Goal: Navigation & Orientation: Find specific page/section

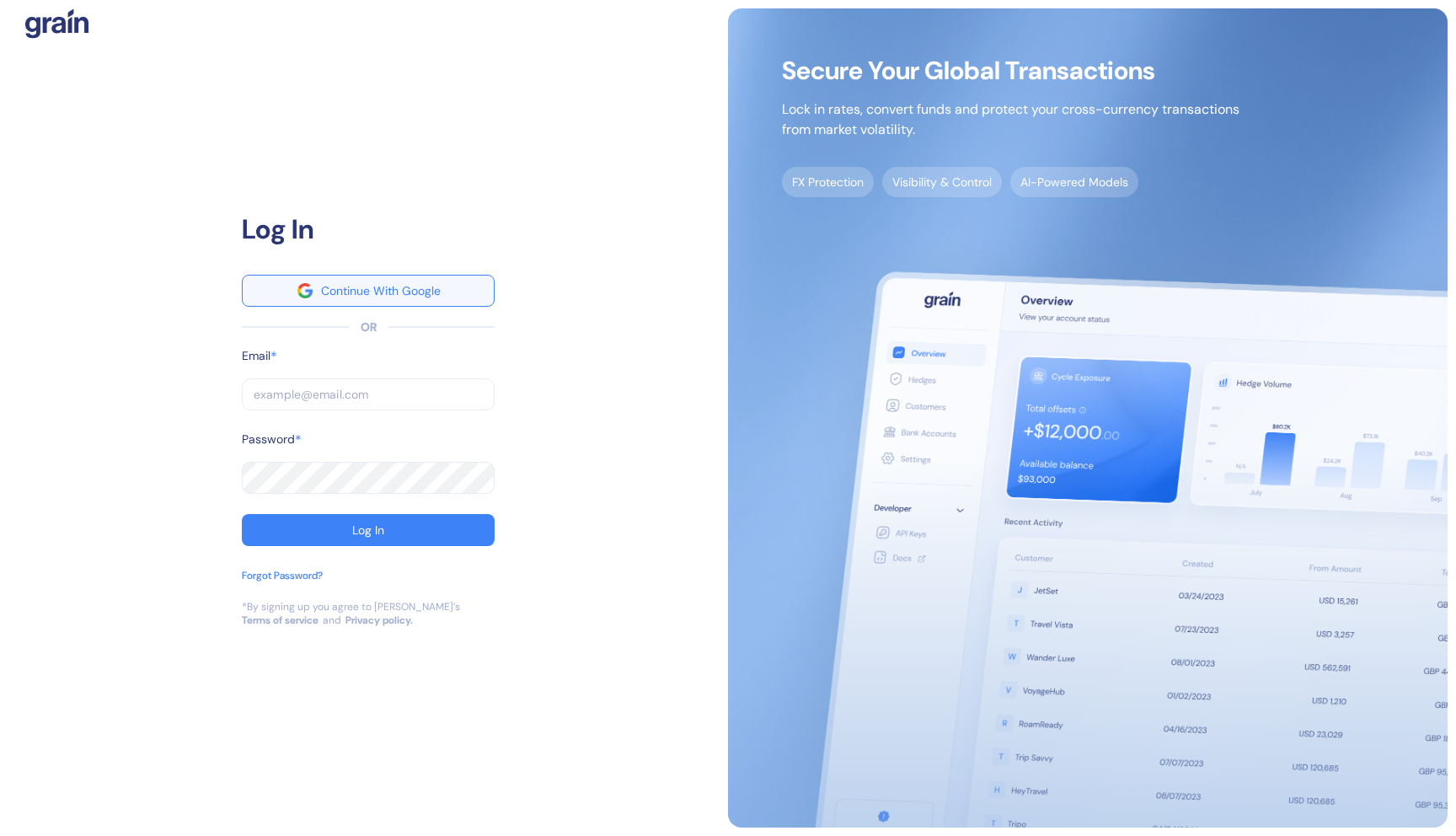
click at [445, 305] on button "Continue With Google" at bounding box center [368, 291] width 253 height 32
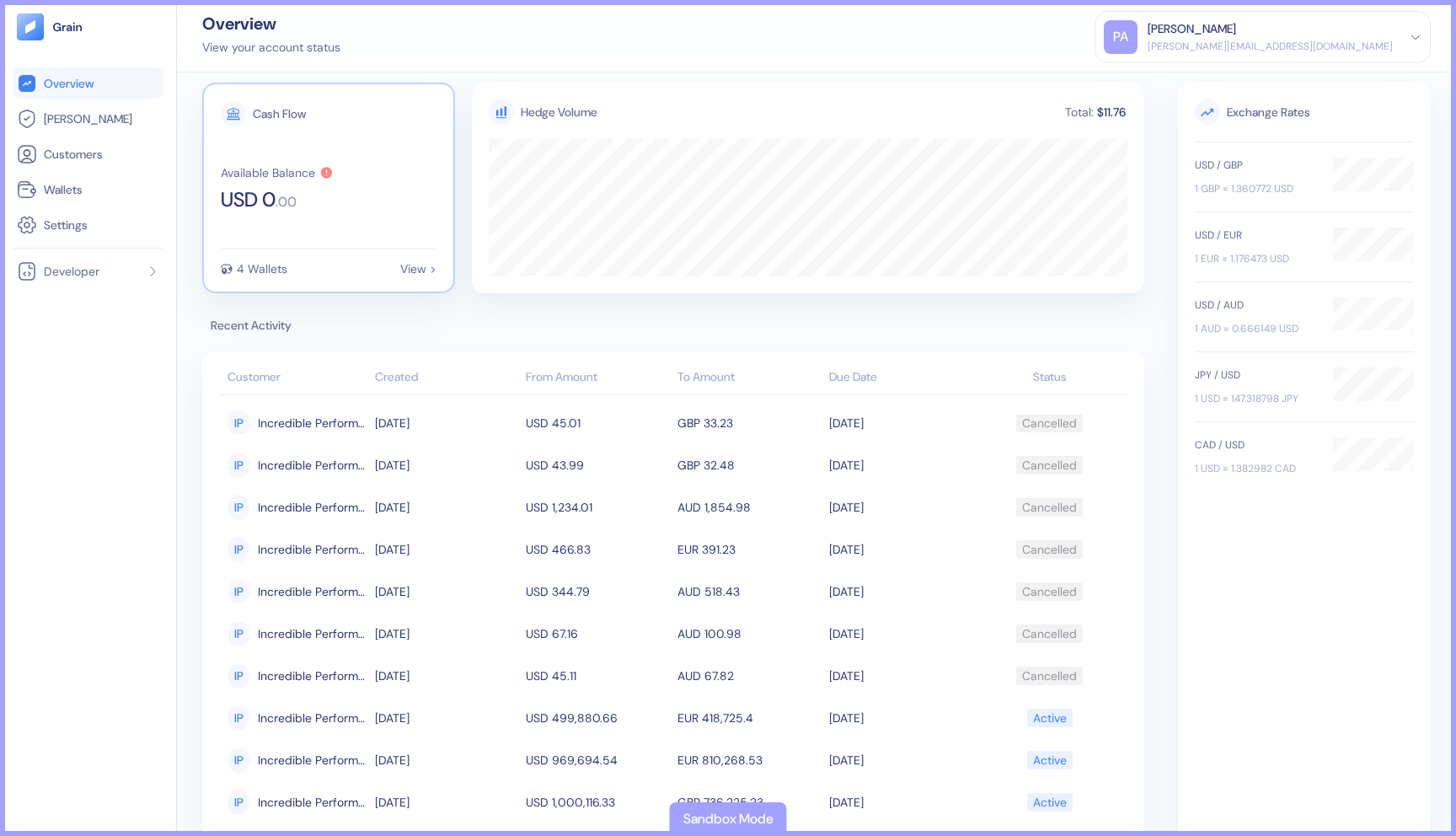
scroll to position [18, 0]
click at [95, 123] on link "Hedges" at bounding box center [88, 119] width 143 height 20
